Goal: Task Accomplishment & Management: Manage account settings

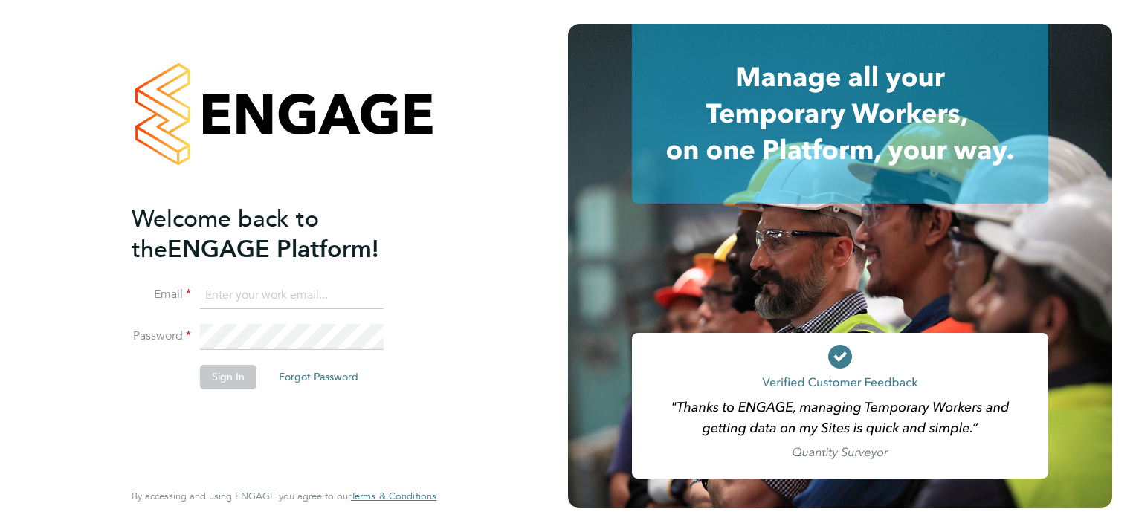
type input "tracey.collins@hmsworks.co.uk"
click at [237, 384] on button "Sign In" at bounding box center [228, 377] width 56 height 24
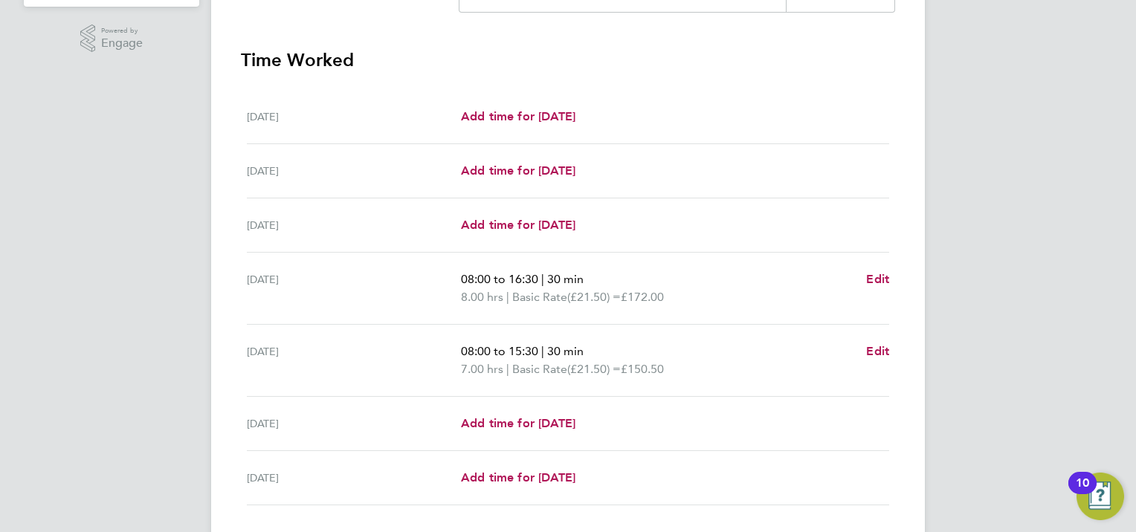
scroll to position [498, 0]
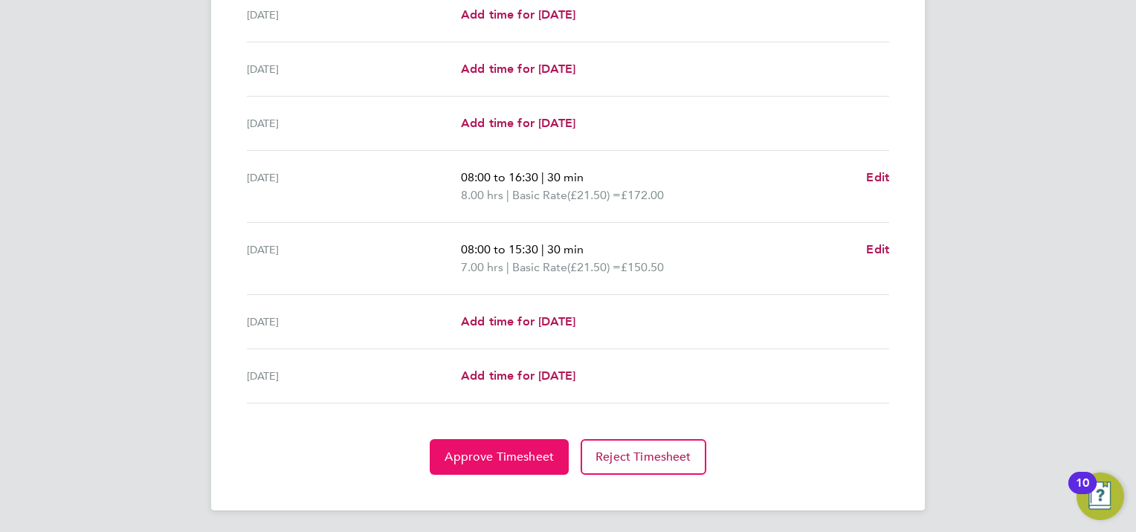
click at [499, 455] on span "Approve Timesheet" at bounding box center [499, 457] width 109 height 15
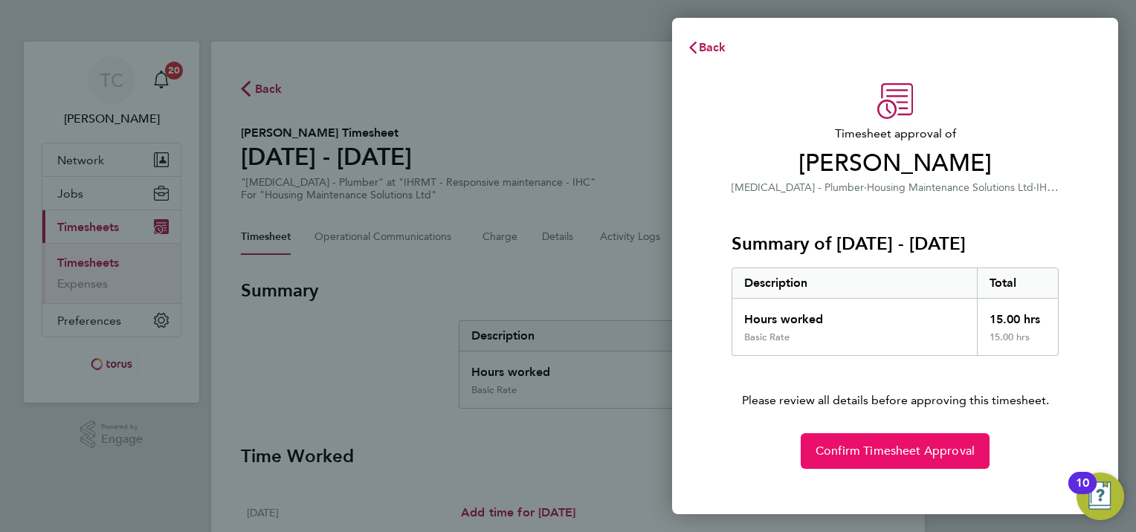
click at [869, 453] on span "Confirm Timesheet Approval" at bounding box center [894, 451] width 159 height 15
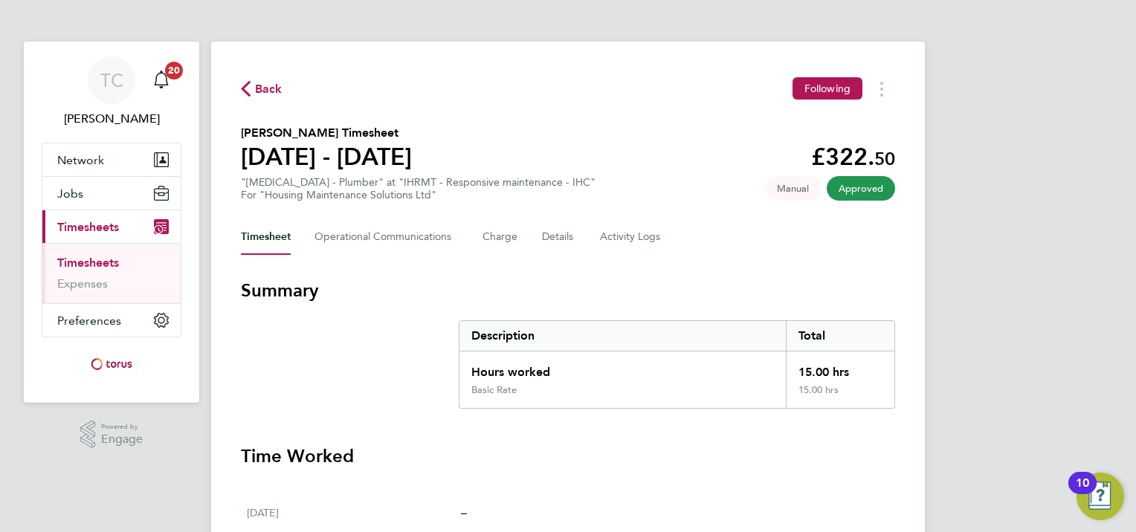
click at [95, 262] on link "Timesheets" at bounding box center [88, 263] width 62 height 14
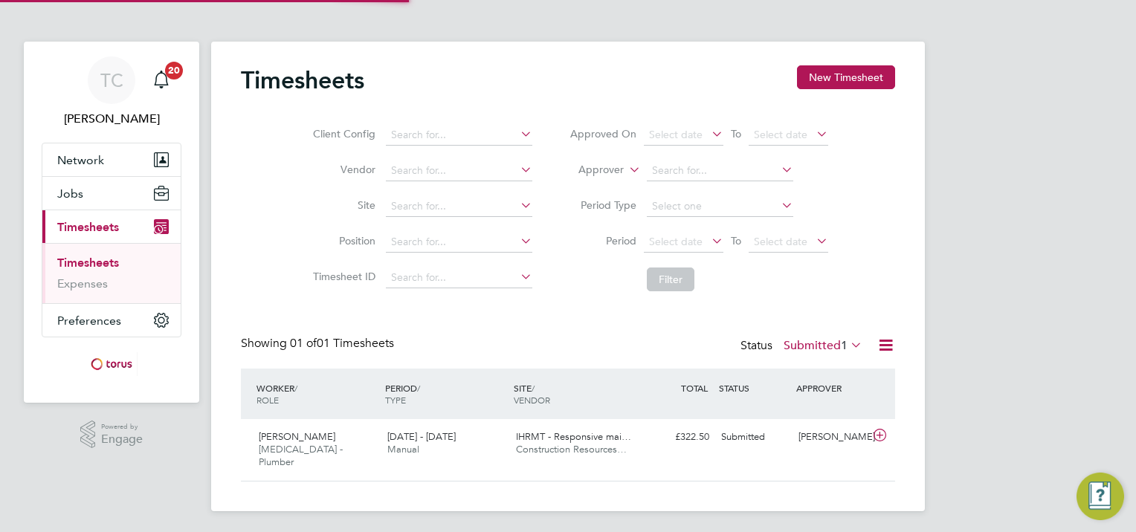
scroll to position [37, 129]
click at [833, 452] on div "Josh Argent HMS - Plumber 22 - 28 Sep 2025 22 - 28 Sep 2025 Manual IHRMT - Resp…" at bounding box center [568, 450] width 654 height 62
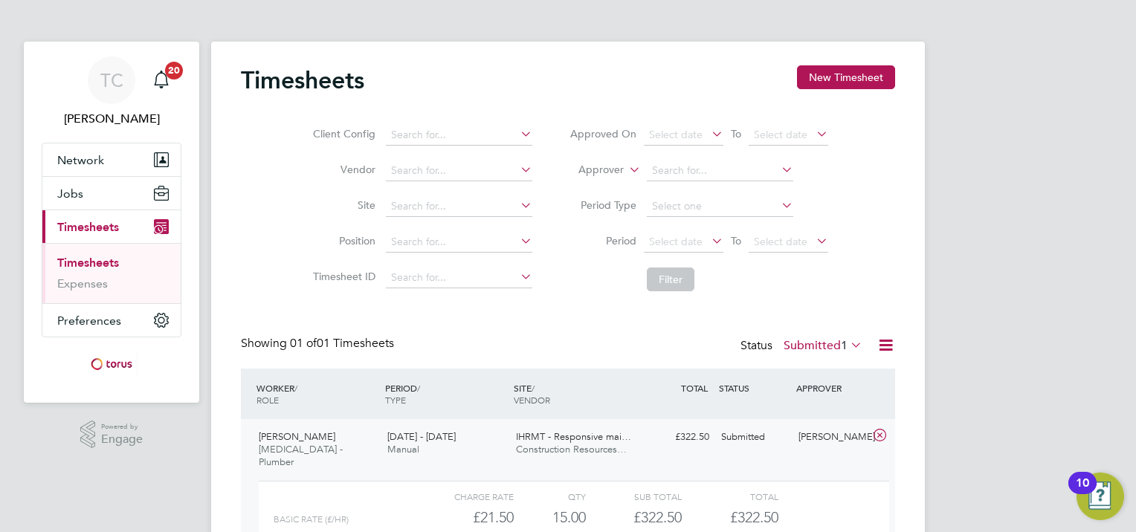
scroll to position [126, 0]
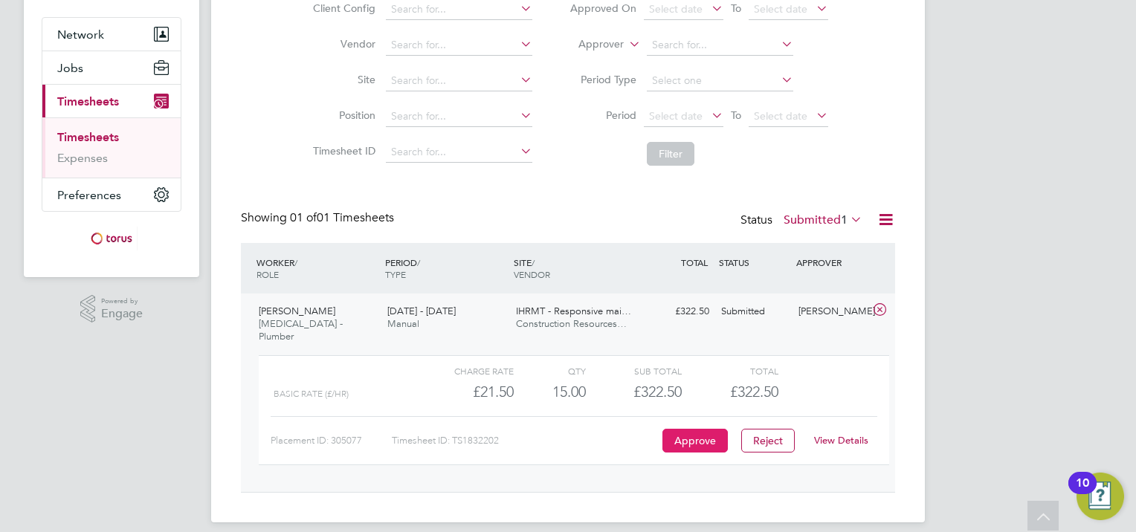
click at [693, 429] on button "Approve" at bounding box center [694, 441] width 65 height 24
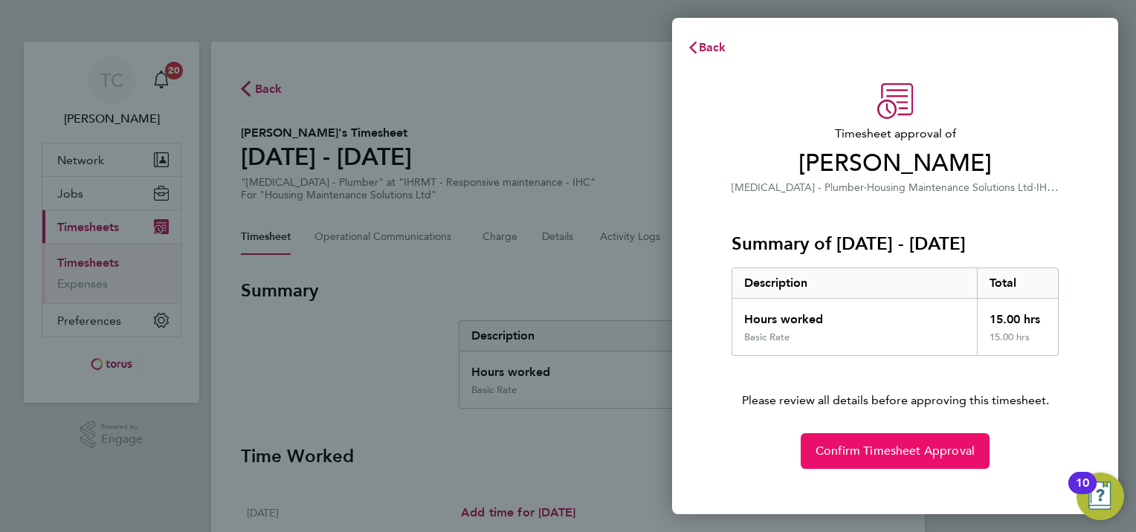
click at [900, 455] on span "Confirm Timesheet Approval" at bounding box center [894, 451] width 159 height 15
